Goal: Task Accomplishment & Management: Use online tool/utility

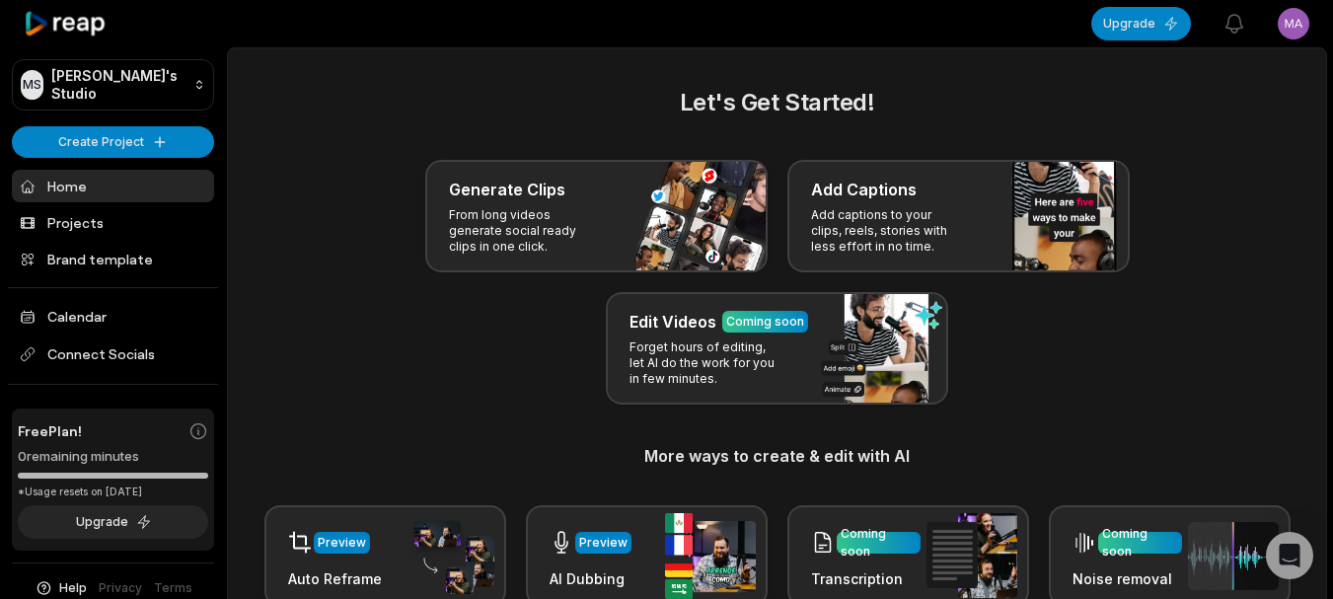
drag, startPoint x: 0, startPoint y: 0, endPoint x: 1254, endPoint y: 70, distance: 1256.2
click at [1254, 70] on main "Let's Get Started! Generate Clips From long videos generate social ready clips …" at bounding box center [777, 551] width 1098 height 1006
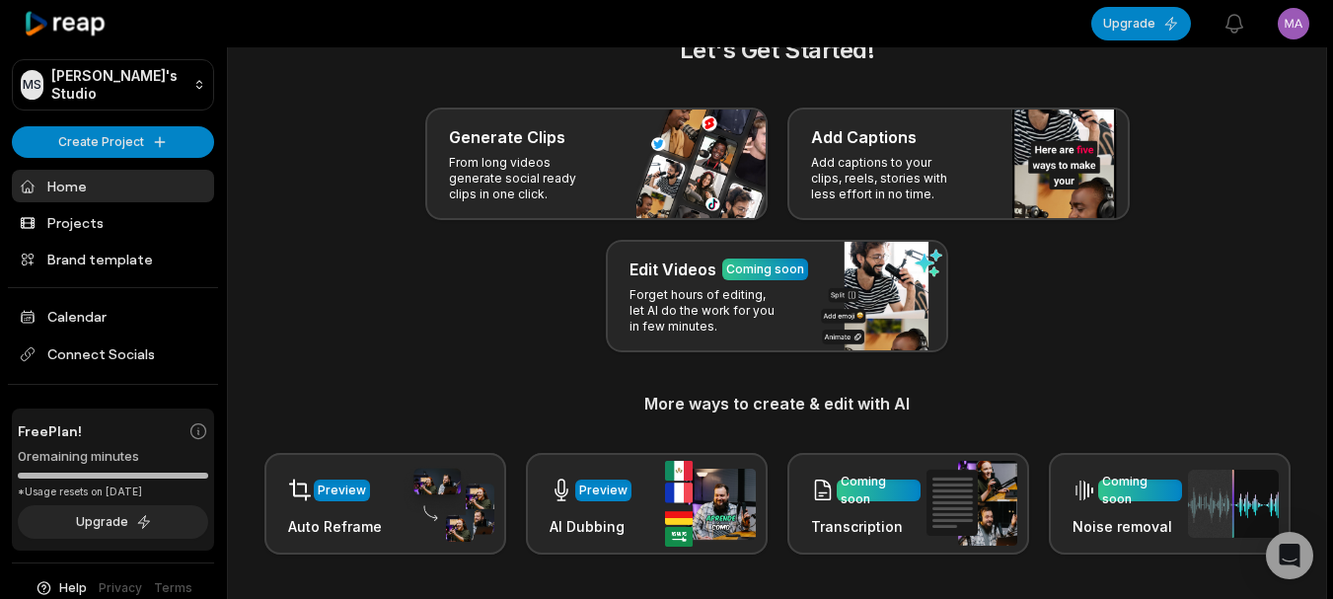
scroll to position [28, 0]
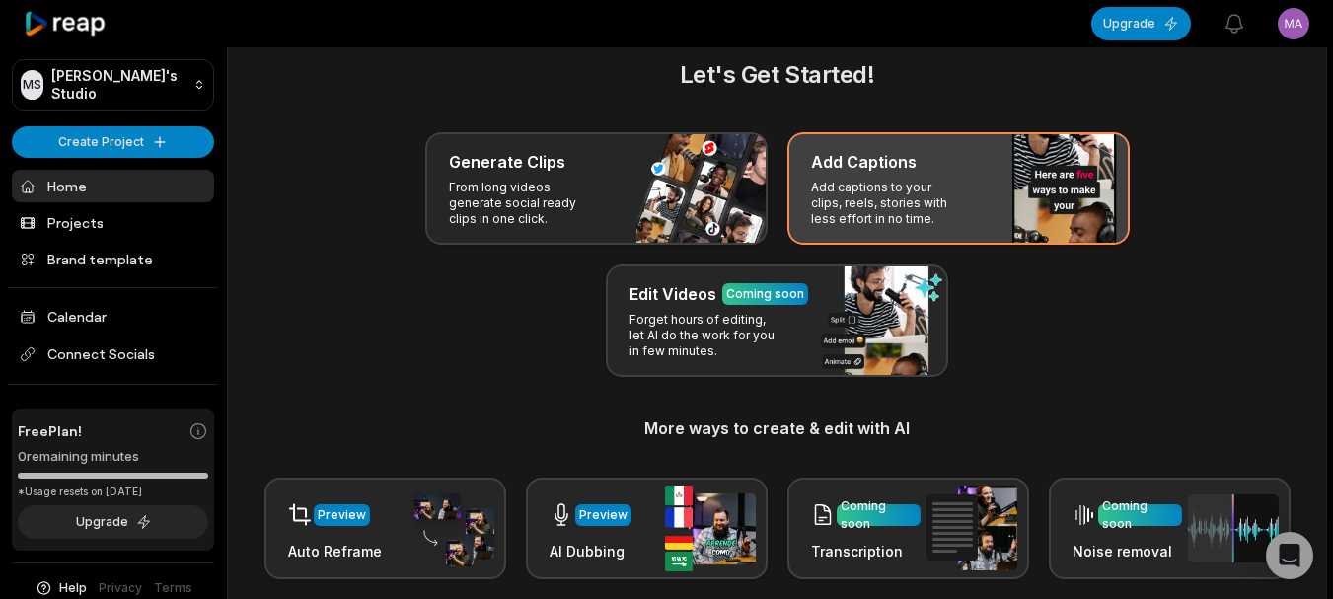
click at [1049, 158] on div "Add Captions" at bounding box center [958, 162] width 295 height 24
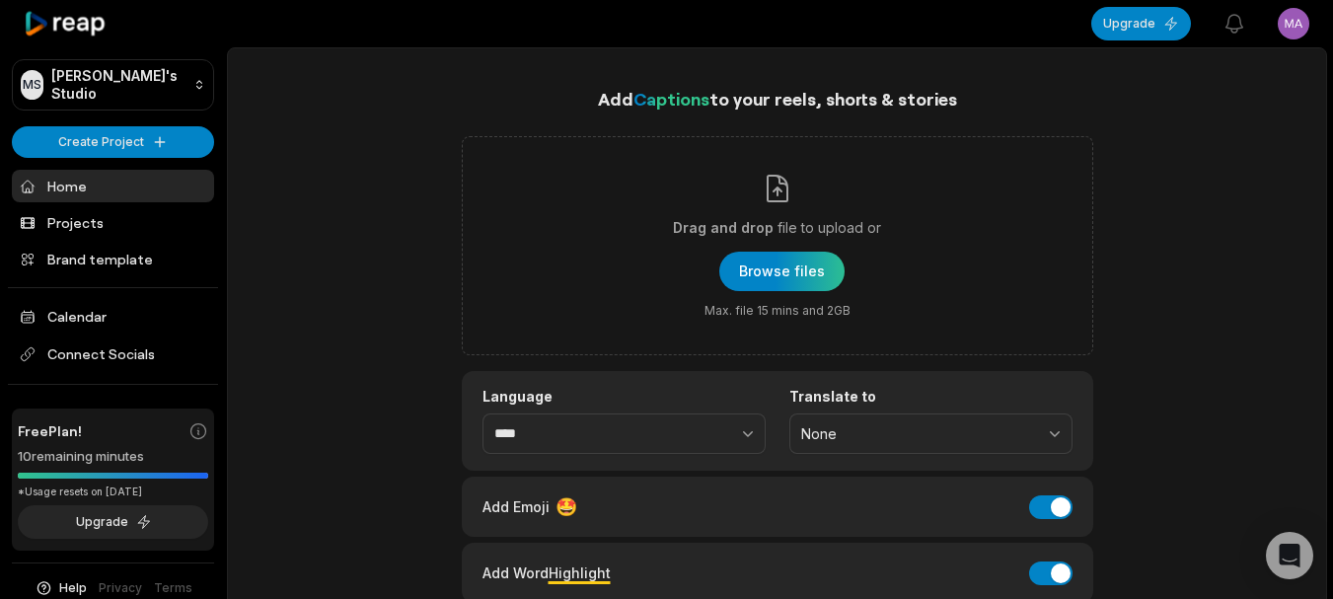
scroll to position [103, 0]
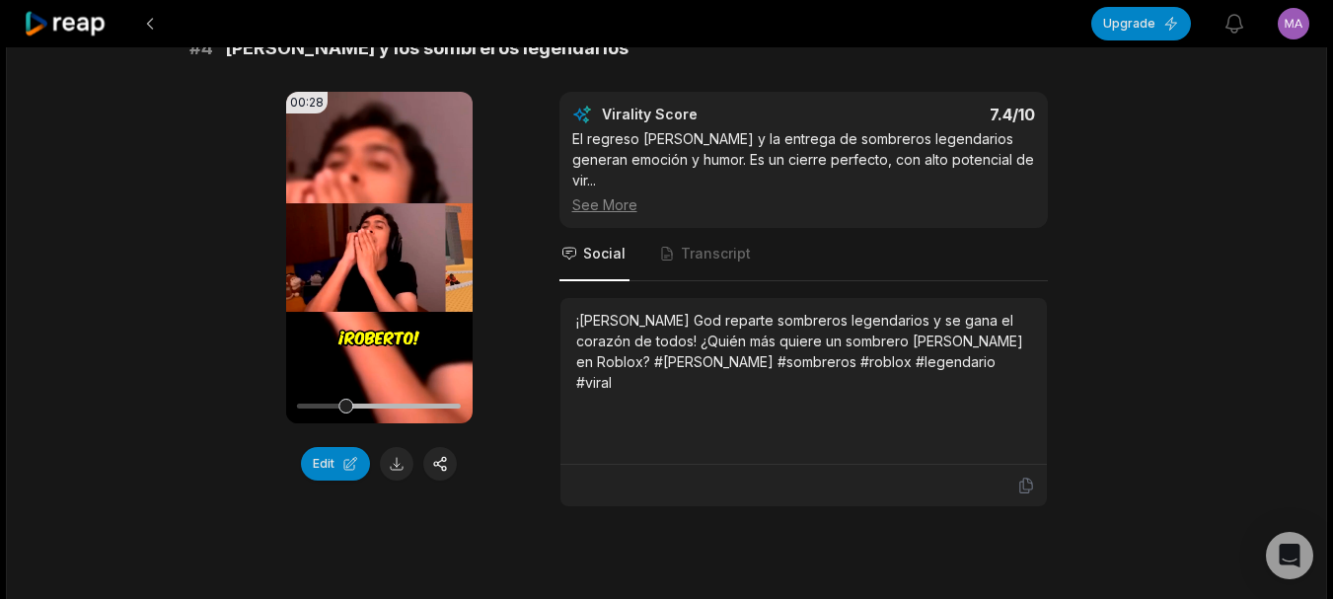
scroll to position [1899, 0]
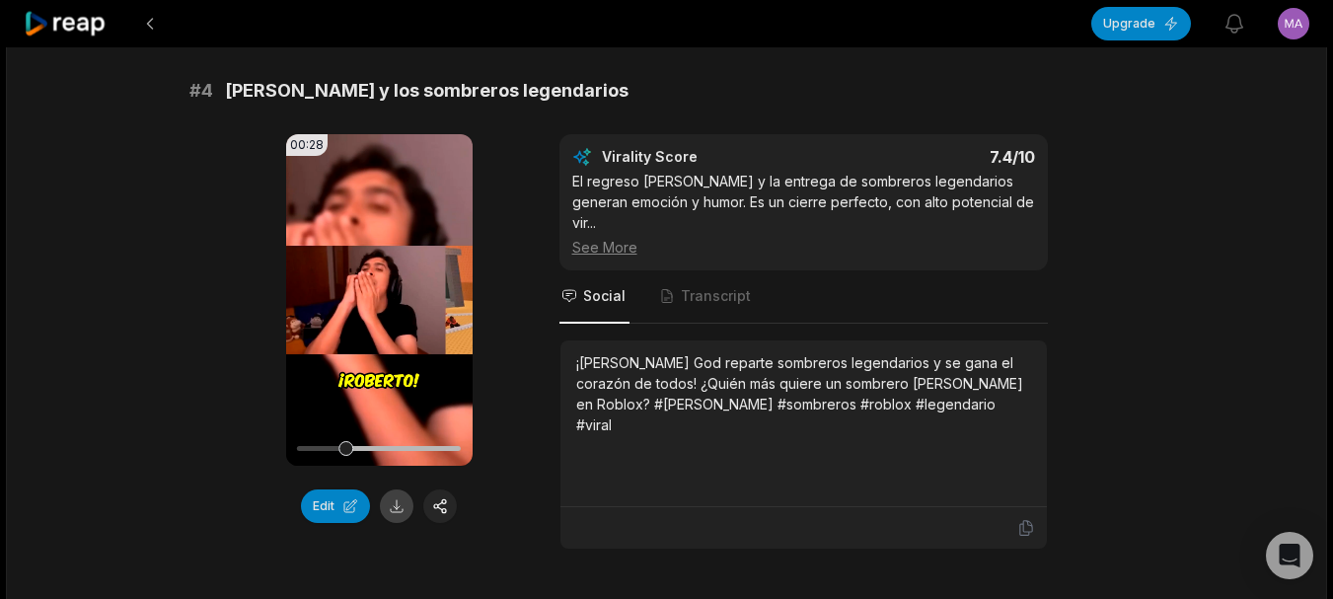
click at [397, 489] on button at bounding box center [397, 506] width 34 height 34
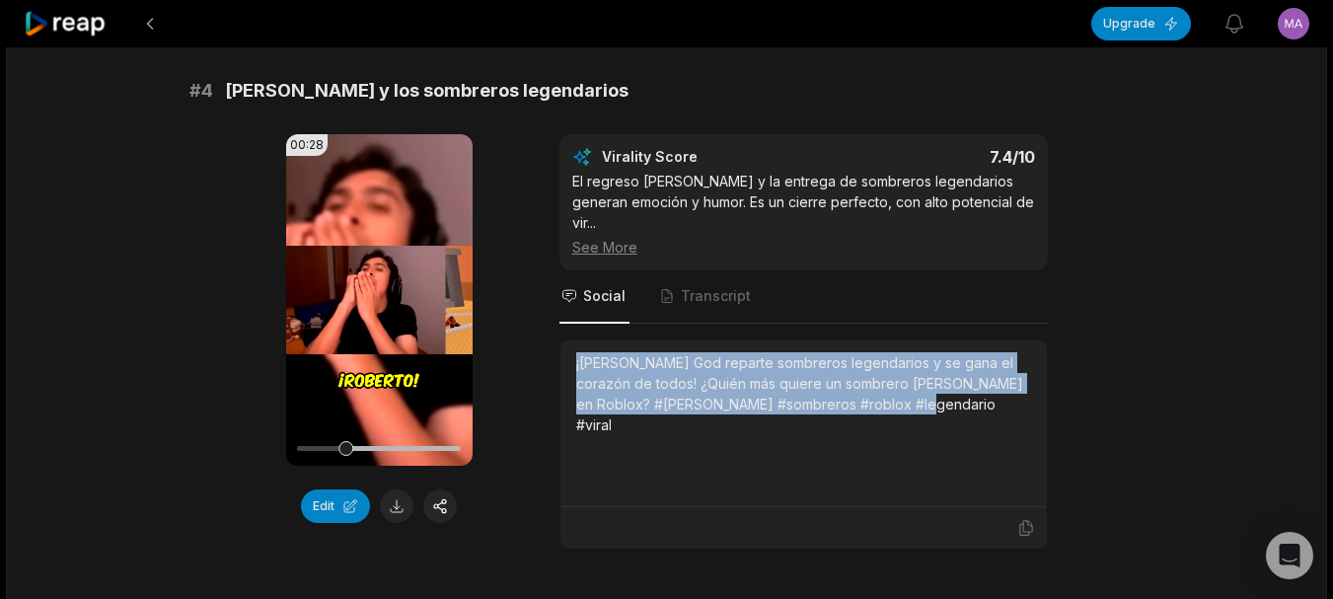
drag, startPoint x: 574, startPoint y: 324, endPoint x: 905, endPoint y: 382, distance: 335.7
click at [905, 382] on div "¡[PERSON_NAME] God reparte sombreros legendarios y se gana el corazón de todos!…" at bounding box center [803, 423] width 486 height 167
copy div "¡[PERSON_NAME] God reparte sombreros legendarios y se gana el corazón de todos!…"
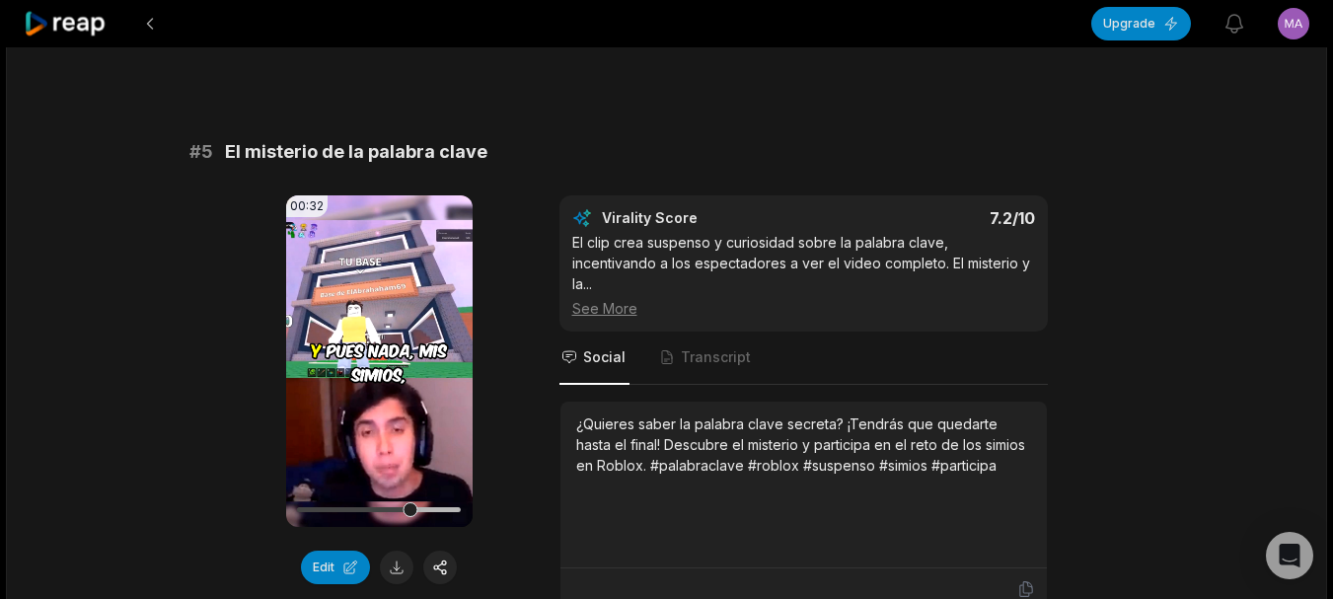
scroll to position [2439, 0]
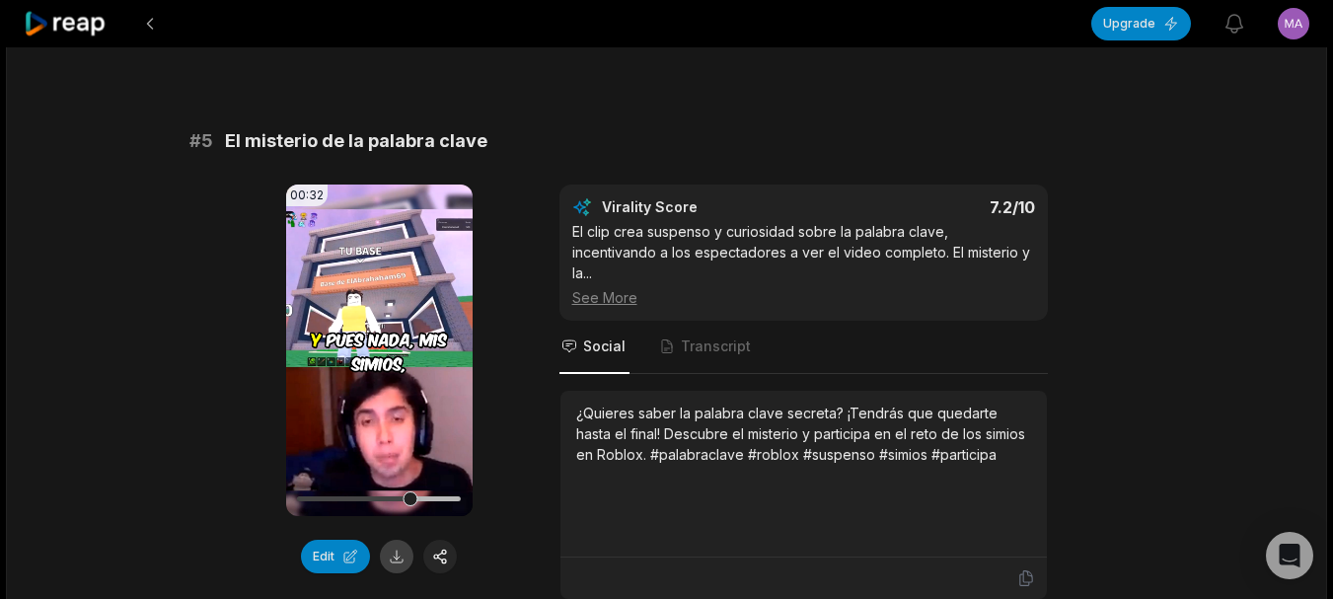
drag, startPoint x: 310, startPoint y: 516, endPoint x: 388, endPoint y: 520, distance: 78.1
click at [388, 540] on div "Edit" at bounding box center [379, 557] width 187 height 34
click at [388, 540] on button at bounding box center [397, 557] width 34 height 34
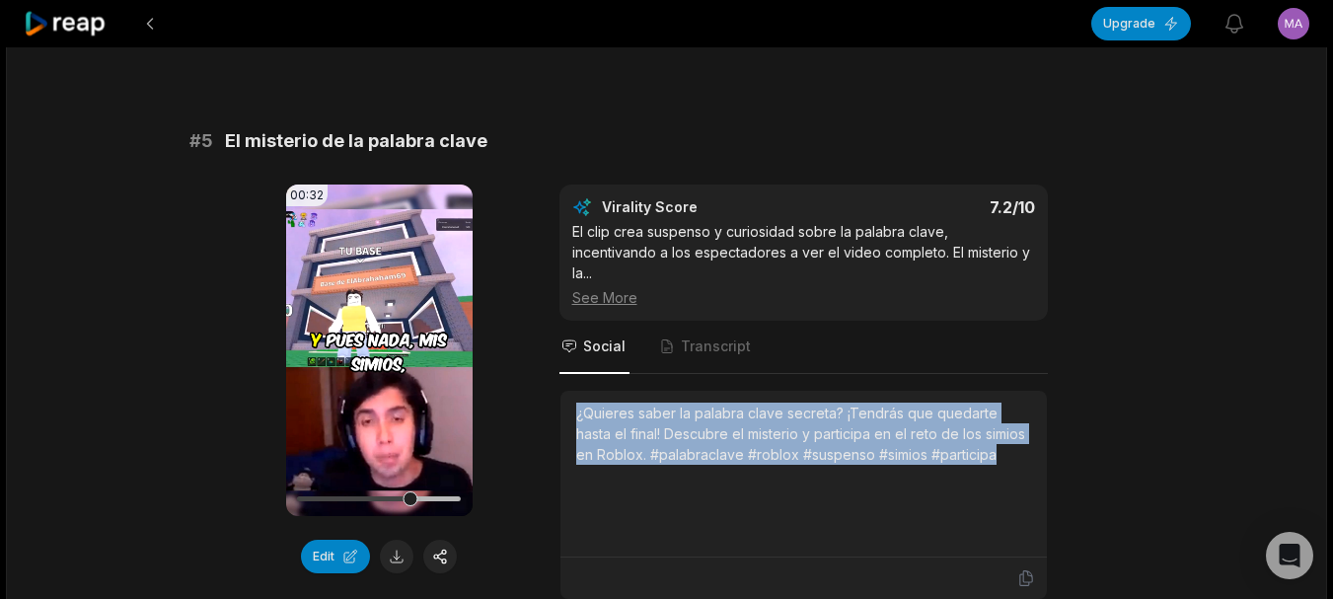
drag, startPoint x: 572, startPoint y: 357, endPoint x: 999, endPoint y: 383, distance: 427.1
click at [999, 391] on div "¿Quieres saber la palabra clave secreta? ¡Tendrás que quedarte hasta el final! …" at bounding box center [803, 474] width 486 height 167
copy div "¿Quieres saber la palabra clave secreta? ¡Tendrás que quedarte hasta el final! …"
click at [368, 338] on icon at bounding box center [379, 350] width 24 height 24
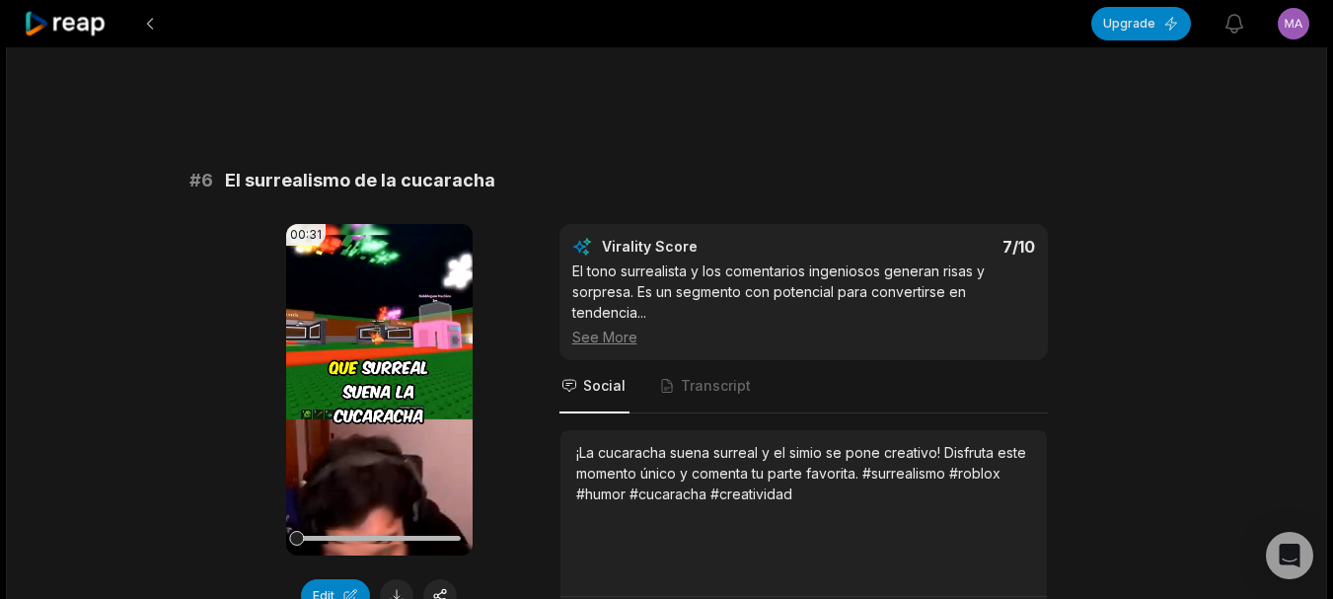
scroll to position [3033, 0]
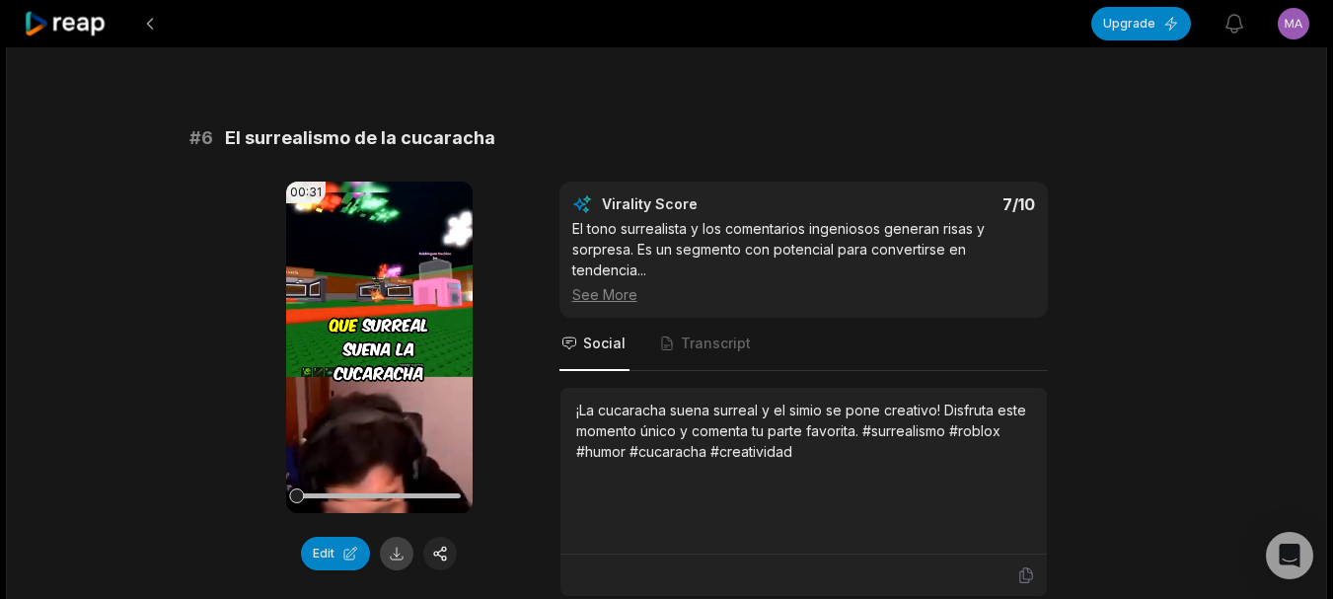
click at [399, 537] on button at bounding box center [397, 554] width 34 height 34
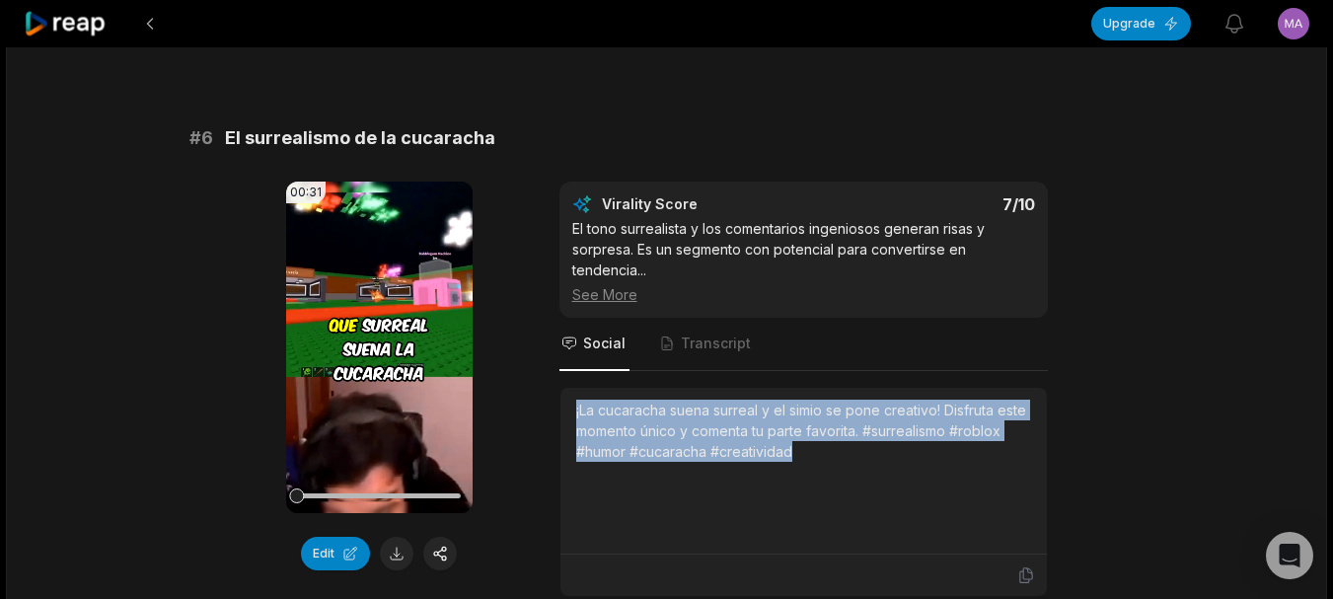
drag, startPoint x: 572, startPoint y: 354, endPoint x: 898, endPoint y: 410, distance: 330.3
click at [898, 410] on div "¡La cucaracha suena surreal y el simio se pone creativo! Disfruta este momento …" at bounding box center [803, 471] width 486 height 167
copy div "¡La cucaracha suena surreal y el simio se pone creativo! Disfruta este momento …"
